Goal: Information Seeking & Learning: Learn about a topic

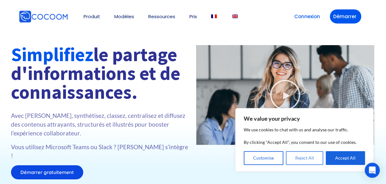
click at [312, 159] on button "Reject All" at bounding box center [305, 158] width 38 height 14
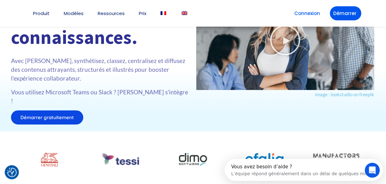
scroll to position [65, 0]
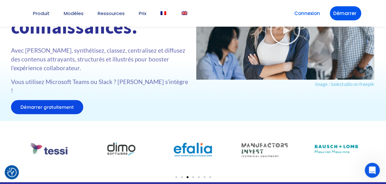
click at [181, 176] on span "Go to slide 2" at bounding box center [182, 177] width 2 height 2
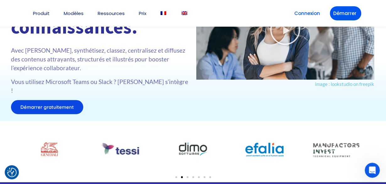
click at [175, 176] on span "Go to slide 1" at bounding box center [176, 177] width 2 height 2
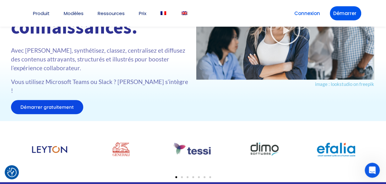
click at [188, 172] on div at bounding box center [193, 176] width 358 height 9
click at [187, 176] on span "Go to slide 3" at bounding box center [187, 177] width 2 height 2
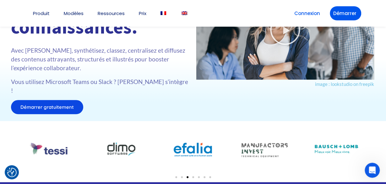
click at [192, 176] on span "Go to slide 4" at bounding box center [193, 177] width 2 height 2
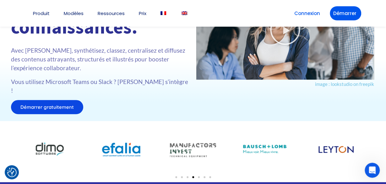
click at [198, 176] on span "Go to slide 5" at bounding box center [199, 177] width 2 height 2
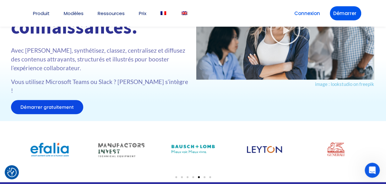
click at [205, 176] on span "Go to slide 6" at bounding box center [204, 177] width 2 height 2
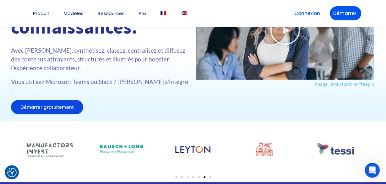
click at [210, 176] on span "Go to slide 7" at bounding box center [210, 177] width 2 height 2
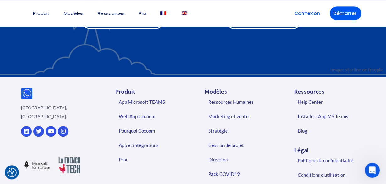
scroll to position [1403, 0]
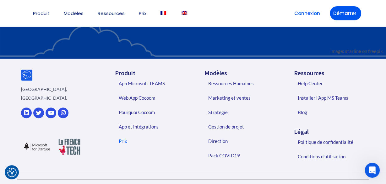
click at [124, 134] on link "Prix" at bounding box center [152, 141] width 81 height 14
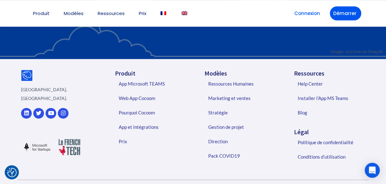
scroll to position [1520, 0]
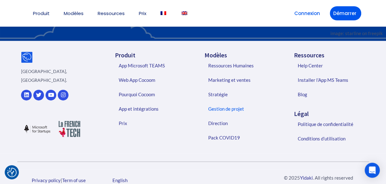
click at [231, 102] on link "Gestion de projet" at bounding box center [242, 109] width 81 height 14
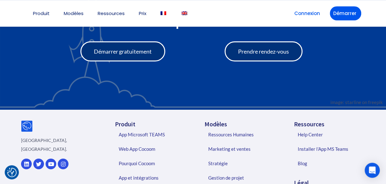
scroll to position [1130, 0]
